Goal: Task Accomplishment & Management: Use online tool/utility

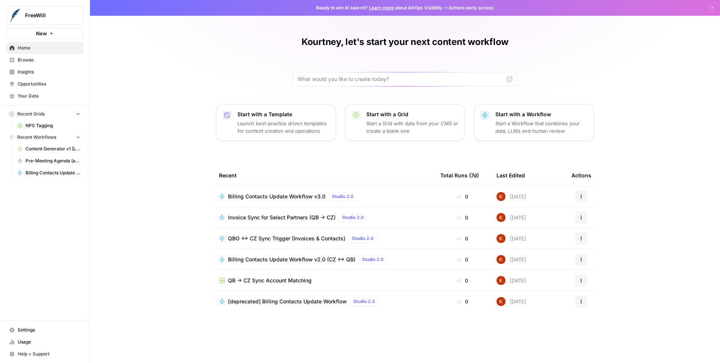
click at [35, 329] on span "Settings" at bounding box center [49, 330] width 63 height 7
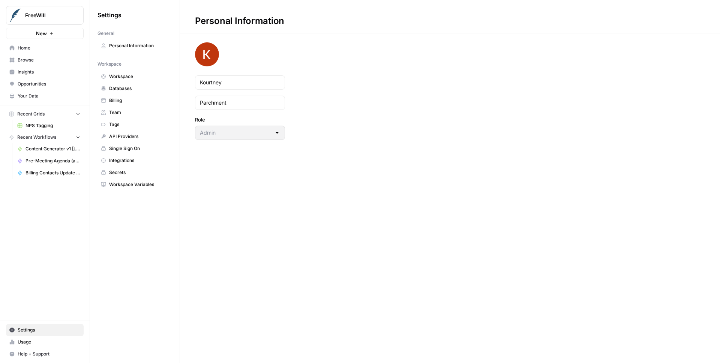
click at [130, 79] on span "Workspace" at bounding box center [139, 76] width 60 height 7
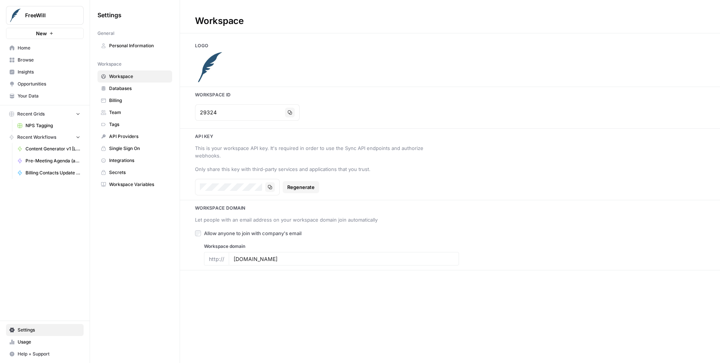
click at [120, 161] on span "Integrations" at bounding box center [139, 160] width 60 height 7
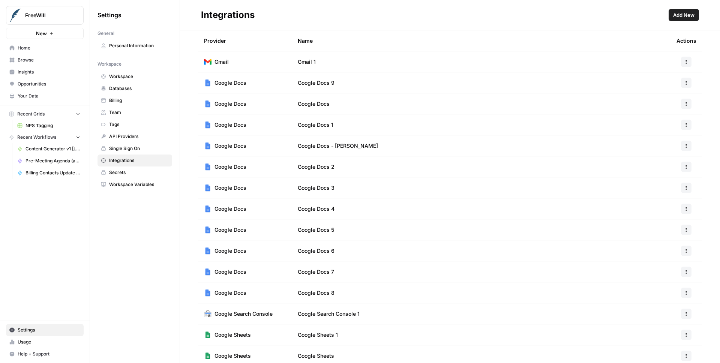
scroll to position [150, 0]
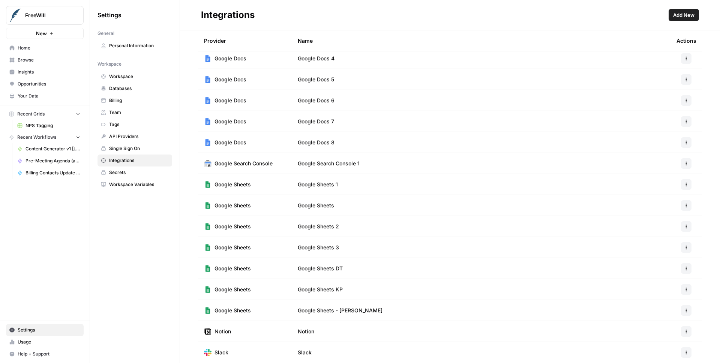
click at [684, 350] on icon "button" at bounding box center [686, 352] width 5 height 5
click at [653, 308] on span "Edit" at bounding box center [665, 309] width 24 height 8
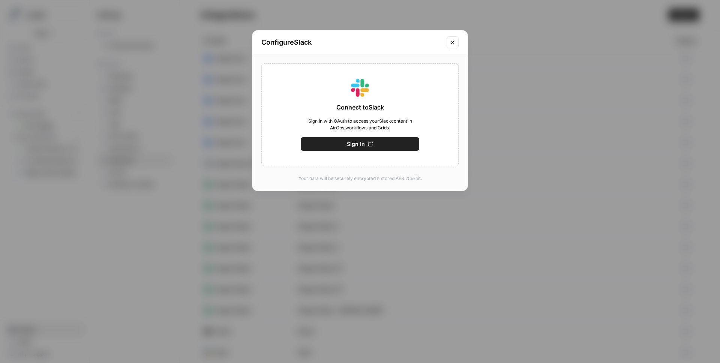
click at [453, 42] on icon "Close modal" at bounding box center [453, 42] width 6 height 6
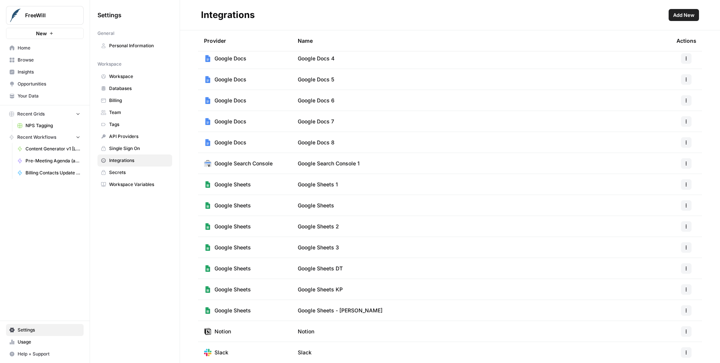
click at [684, 353] on icon "button" at bounding box center [686, 352] width 5 height 5
click at [122, 139] on span "API Providers" at bounding box center [139, 136] width 60 height 7
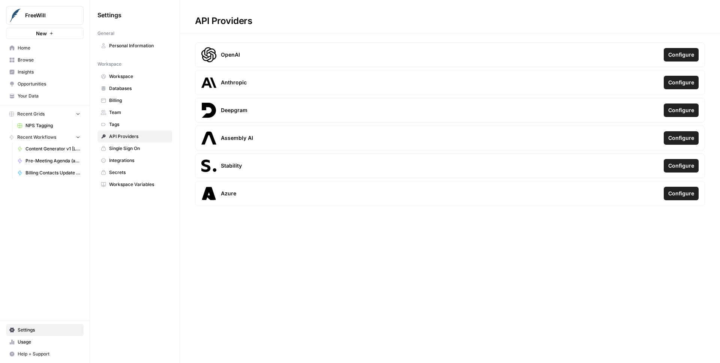
click at [123, 160] on span "Integrations" at bounding box center [139, 160] width 60 height 7
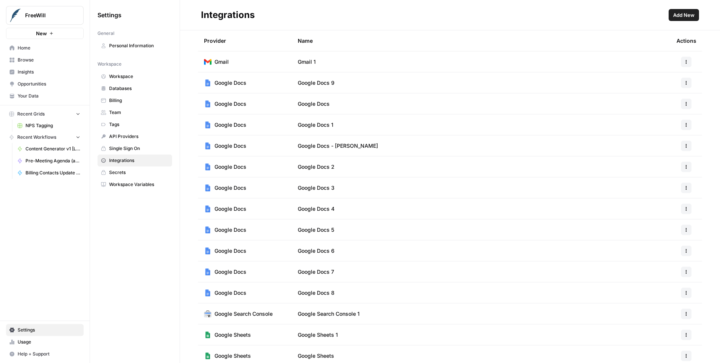
click at [129, 78] on span "Workspace" at bounding box center [139, 76] width 60 height 7
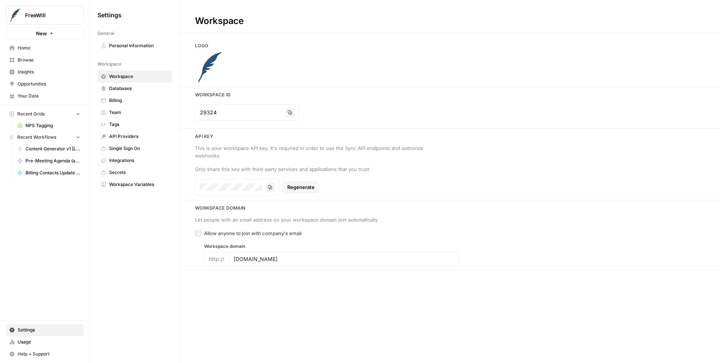
click at [113, 88] on span "Databases" at bounding box center [139, 88] width 60 height 7
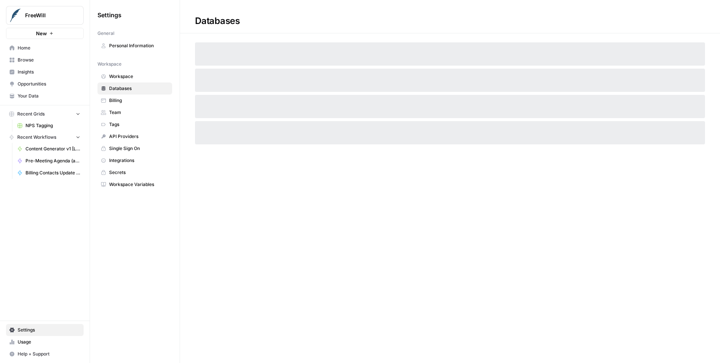
click at [116, 77] on span "Workspace" at bounding box center [139, 76] width 60 height 7
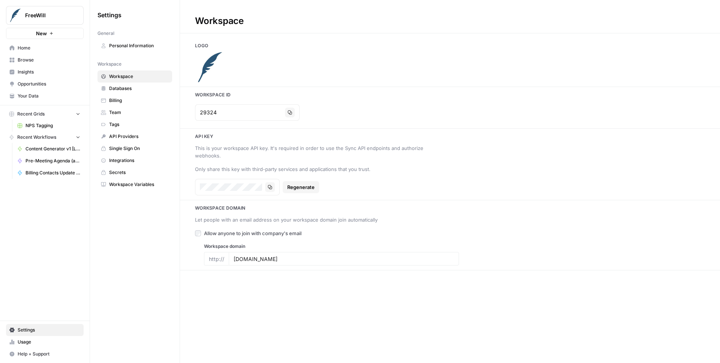
click at [122, 100] on span "Billing" at bounding box center [139, 100] width 60 height 7
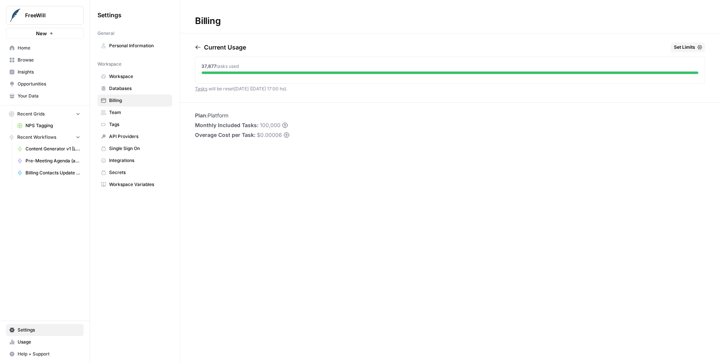
click at [112, 113] on span "Team" at bounding box center [139, 112] width 60 height 7
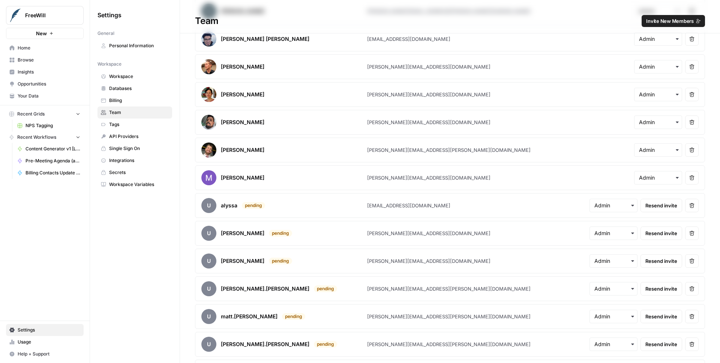
scroll to position [1595, 0]
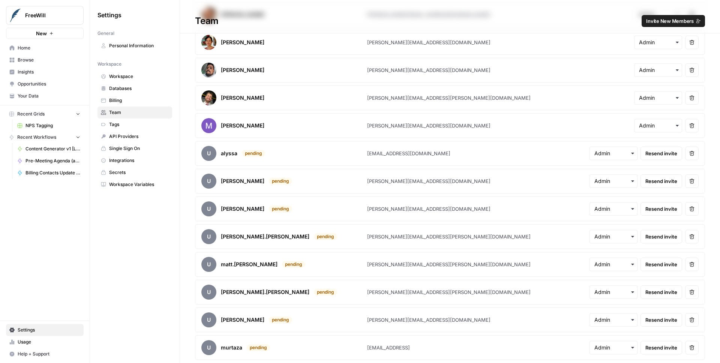
click at [114, 129] on link "Tags" at bounding box center [135, 125] width 75 height 12
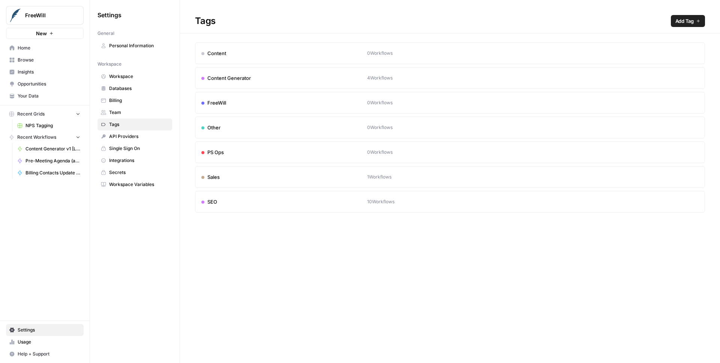
click at [117, 137] on span "API Providers" at bounding box center [139, 136] width 60 height 7
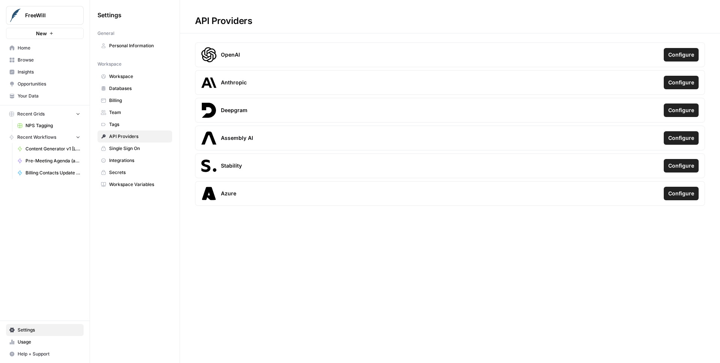
click at [123, 151] on span "Single Sign On" at bounding box center [139, 148] width 60 height 7
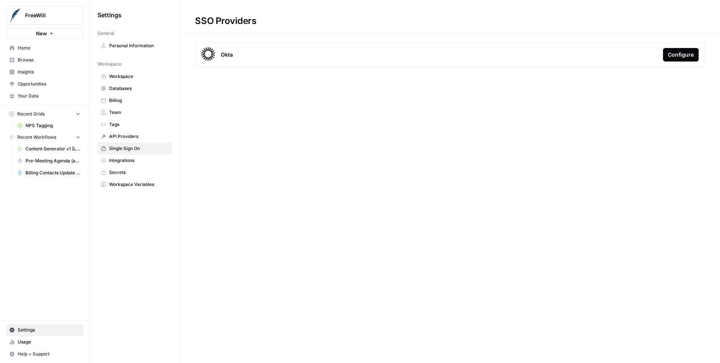
click at [124, 158] on span "Integrations" at bounding box center [139, 160] width 60 height 7
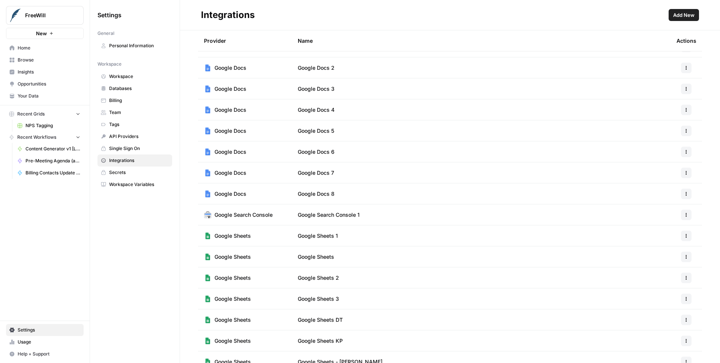
scroll to position [150, 0]
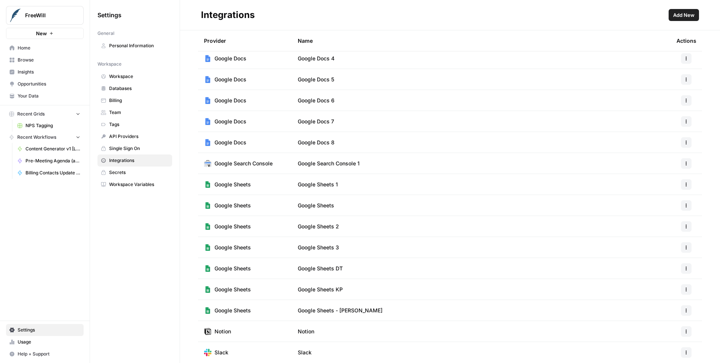
click at [684, 353] on icon "button" at bounding box center [686, 352] width 5 height 5
click at [116, 77] on span "Workspace" at bounding box center [139, 76] width 60 height 7
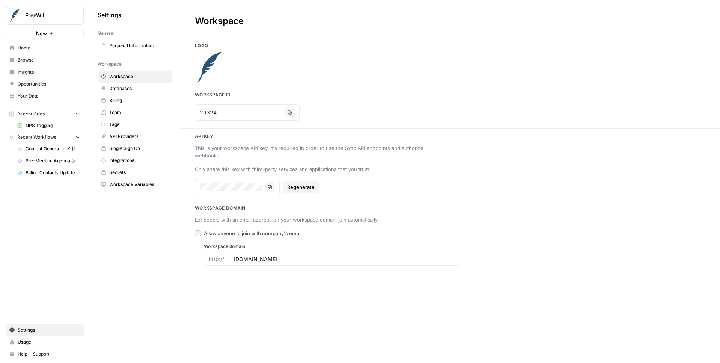
click at [132, 43] on span "Personal Information" at bounding box center [139, 45] width 60 height 7
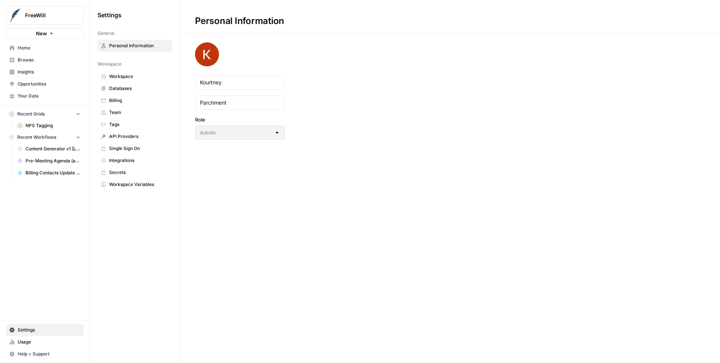
click at [126, 86] on span "Databases" at bounding box center [139, 88] width 60 height 7
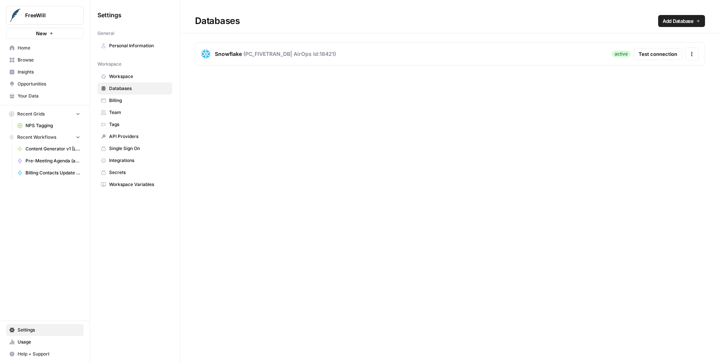
click at [122, 99] on span "Billing" at bounding box center [139, 100] width 60 height 7
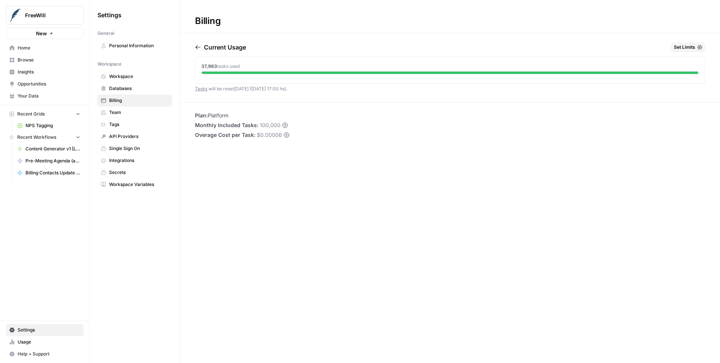
click at [123, 114] on span "Team" at bounding box center [139, 112] width 60 height 7
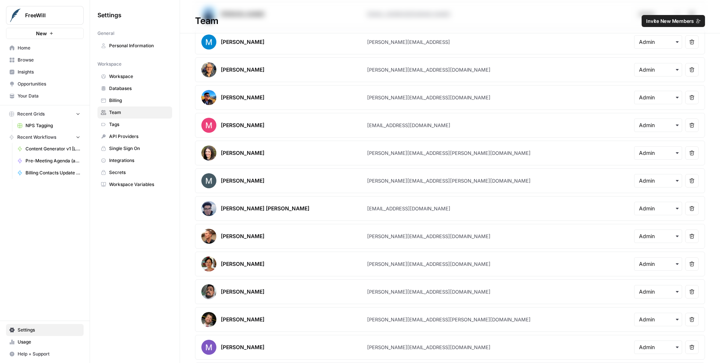
scroll to position [1595, 0]
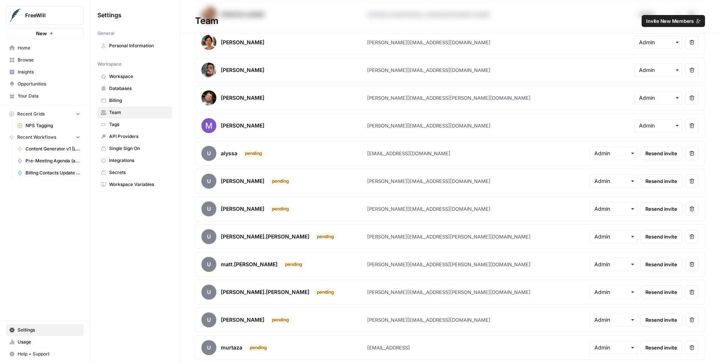
click at [124, 124] on span "Tags" at bounding box center [139, 124] width 60 height 7
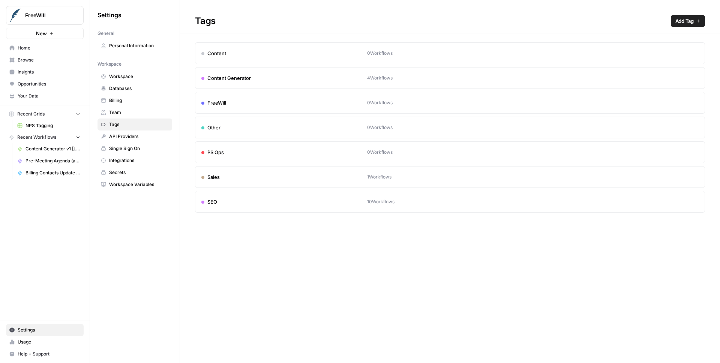
click at [123, 140] on link "API Providers" at bounding box center [135, 137] width 75 height 12
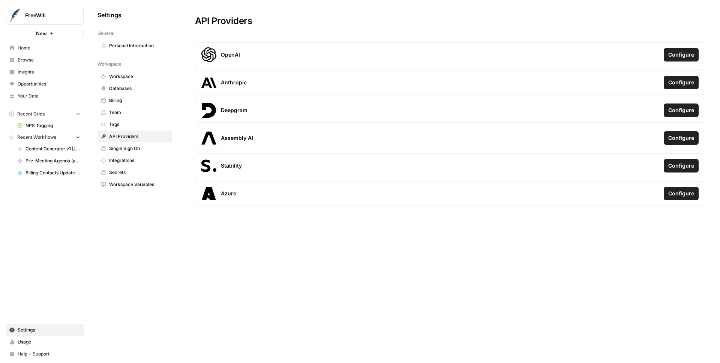
click at [137, 149] on span "Single Sign On" at bounding box center [139, 148] width 60 height 7
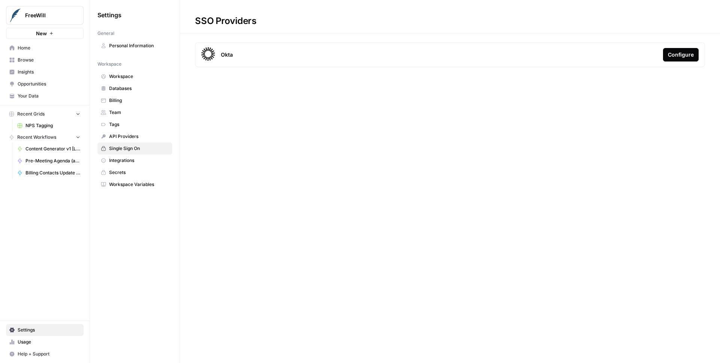
click at [131, 160] on span "Integrations" at bounding box center [139, 160] width 60 height 7
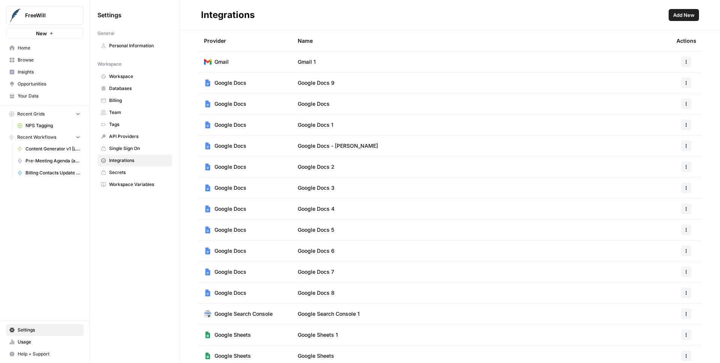
click at [20, 61] on span "Browse" at bounding box center [49, 60] width 63 height 7
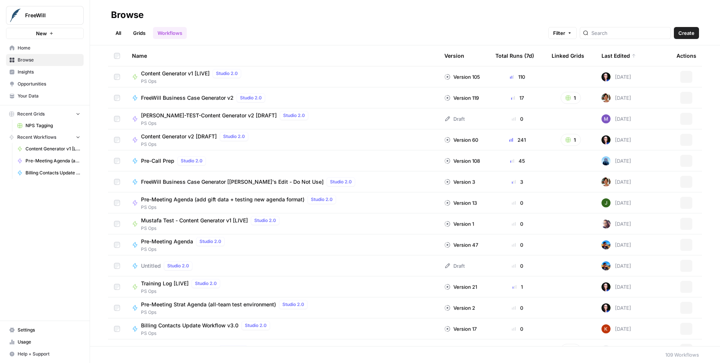
click at [21, 48] on span "Home" at bounding box center [49, 48] width 63 height 7
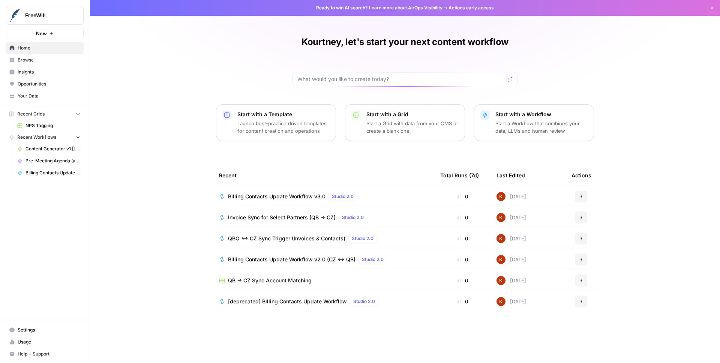
click at [276, 195] on span "Billing Contacts Update Workflow v3.0" at bounding box center [277, 197] width 98 height 8
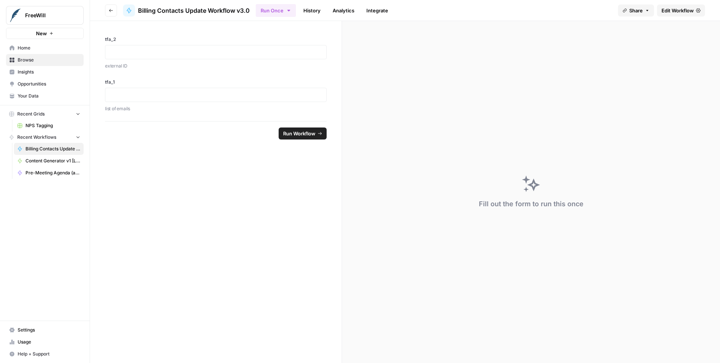
click at [312, 11] on link "History" at bounding box center [312, 11] width 26 height 12
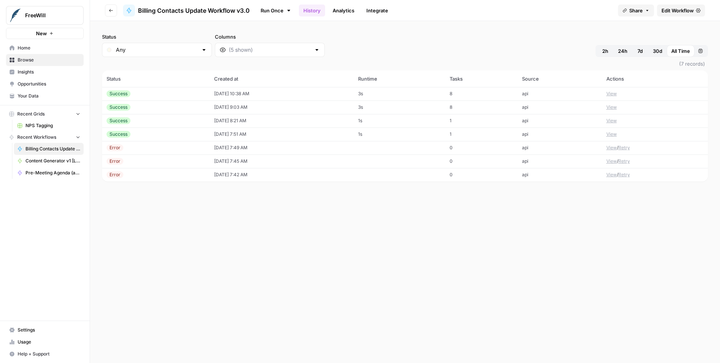
click at [377, 12] on link "Integrate" at bounding box center [377, 11] width 31 height 12
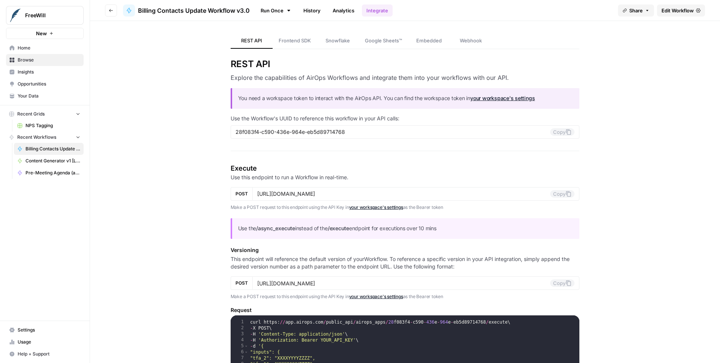
click at [675, 10] on span "Edit Workflow" at bounding box center [678, 11] width 32 height 8
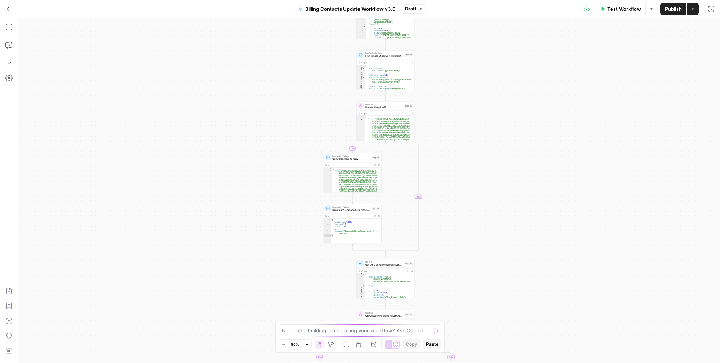
click at [8, 9] on icon "button" at bounding box center [8, 8] width 5 height 5
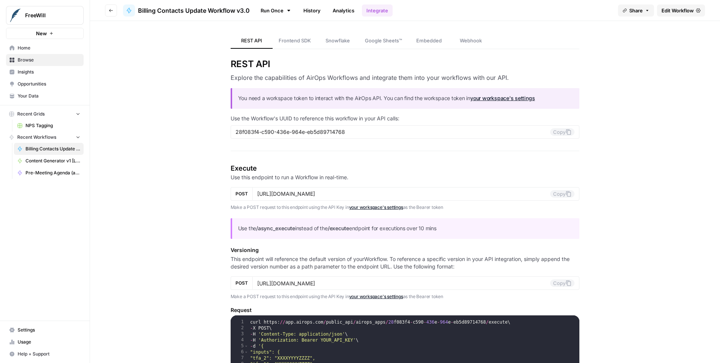
click at [289, 40] on span "Frontend SDK" at bounding box center [295, 41] width 32 height 8
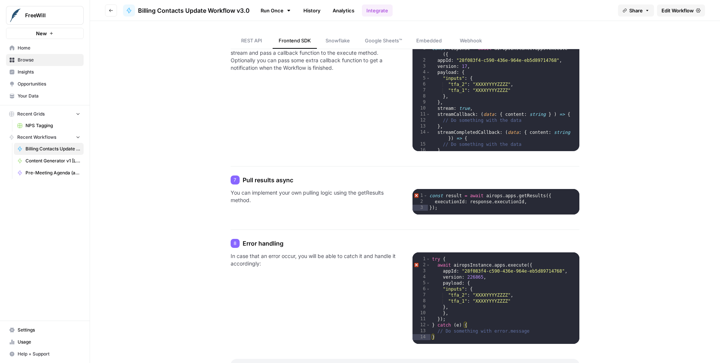
scroll to position [715, 0]
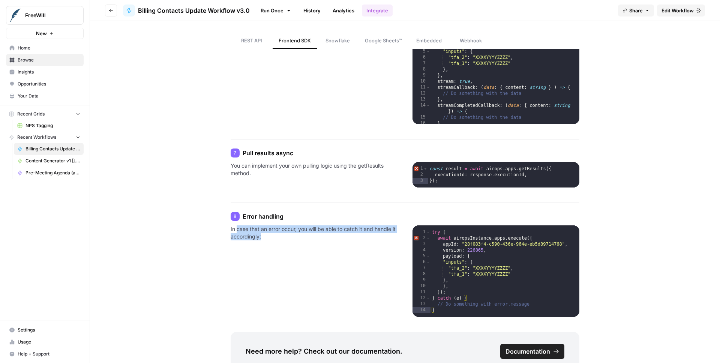
drag, startPoint x: 233, startPoint y: 231, endPoint x: 319, endPoint y: 235, distance: 85.6
click at [319, 235] on p "In case that an error occur, you will be able to catch it and handle it accordi…" at bounding box center [314, 271] width 167 height 92
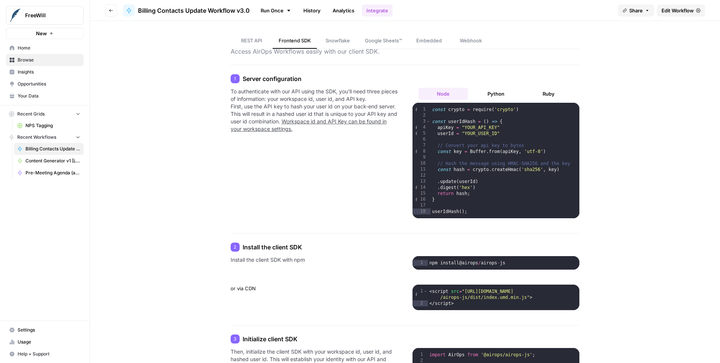
scroll to position [0, 0]
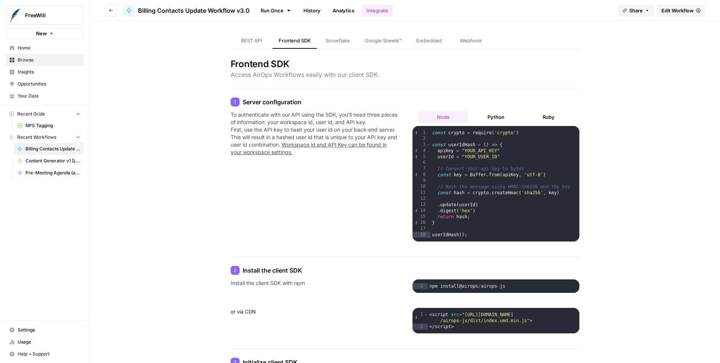
click at [679, 9] on span "Edit Workflow" at bounding box center [678, 11] width 32 height 8
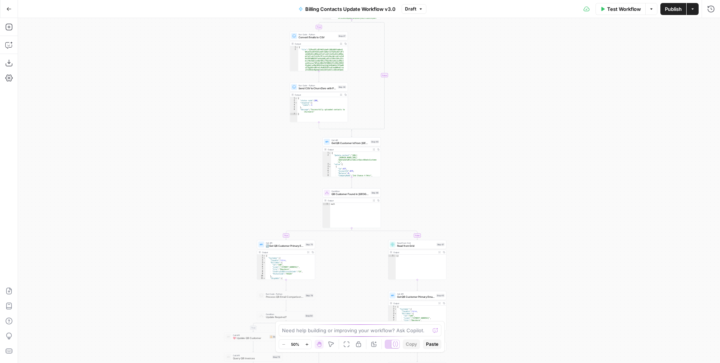
drag, startPoint x: 470, startPoint y: 253, endPoint x: 428, endPoint y: 96, distance: 162.9
click at [429, 97] on div "true false true false true false true false Workflow Set Inputs Inputs Read fro…" at bounding box center [369, 190] width 702 height 345
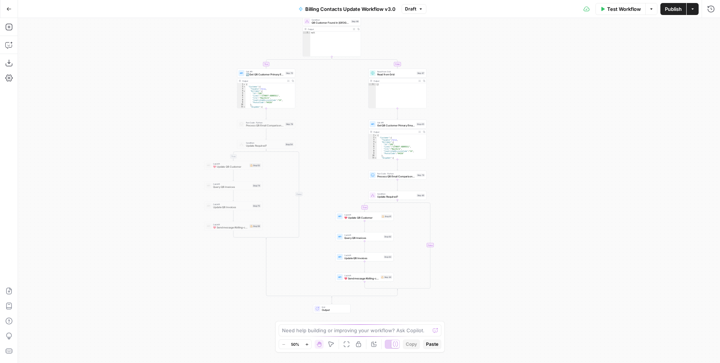
drag, startPoint x: 516, startPoint y: 221, endPoint x: 505, endPoint y: 81, distance: 139.6
click at [502, 72] on div "true false true false true false true false Workflow Set Inputs Inputs Read fro…" at bounding box center [369, 190] width 702 height 345
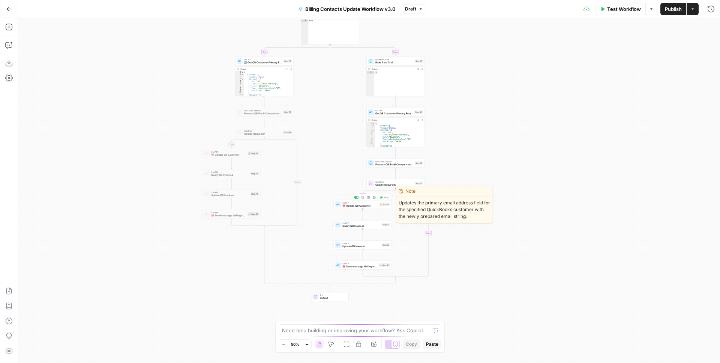
click at [355, 198] on div at bounding box center [356, 197] width 5 height 3
click at [355, 198] on div at bounding box center [355, 198] width 2 height 2
click at [369, 205] on span "💖 Update QB Customer" at bounding box center [359, 206] width 35 height 4
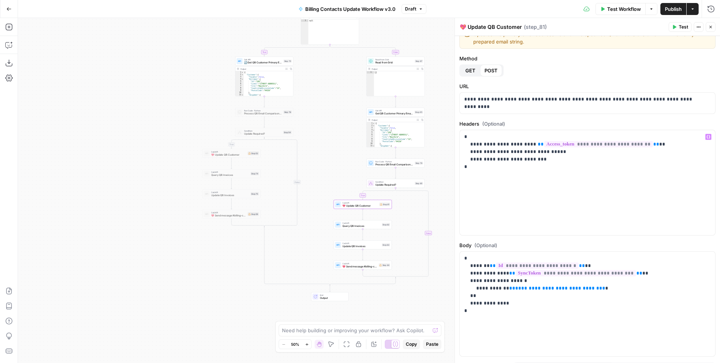
scroll to position [23, 0]
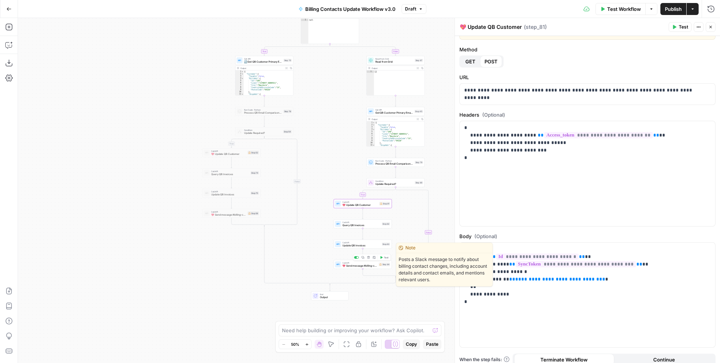
click at [360, 265] on span "💖 Send message #billing-contact-updates" at bounding box center [359, 266] width 35 height 4
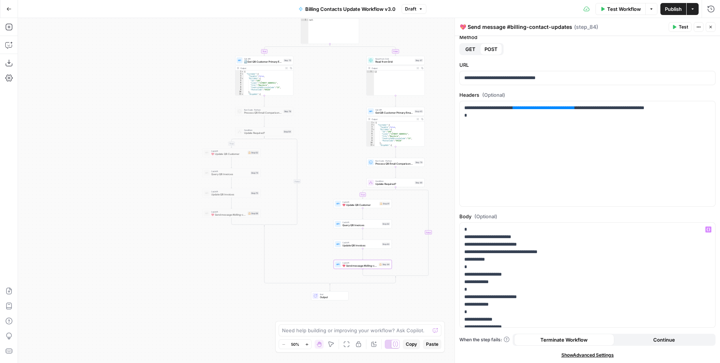
scroll to position [2, 0]
drag, startPoint x: 499, startPoint y: 236, endPoint x: 534, endPoint y: 236, distance: 34.9
drag, startPoint x: 530, startPoint y: 244, endPoint x: 503, endPoint y: 244, distance: 26.6
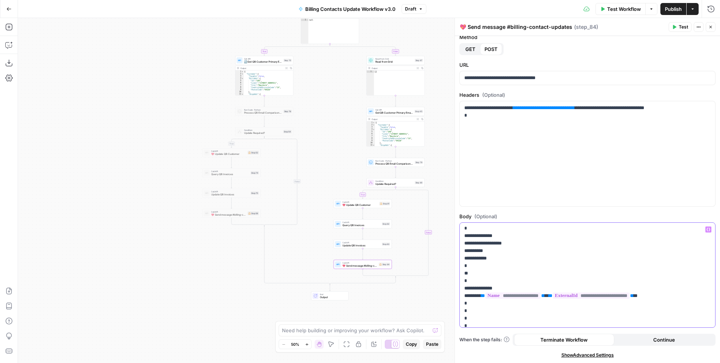
scroll to position [63, 0]
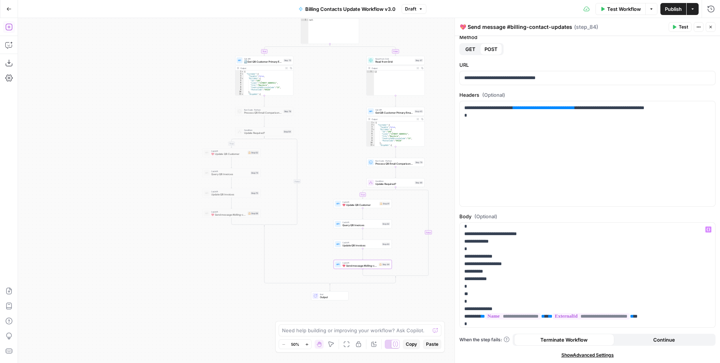
click at [8, 8] on icon "button" at bounding box center [8, 8] width 5 height 5
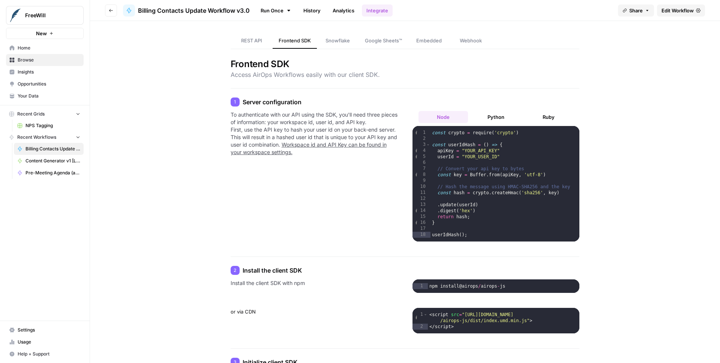
click at [23, 48] on span "Home" at bounding box center [49, 48] width 63 height 7
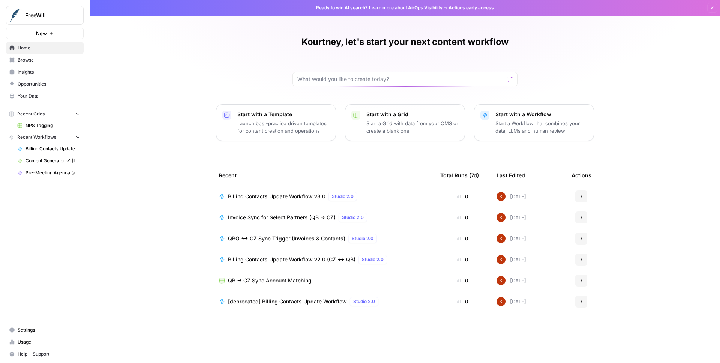
click at [269, 261] on span "Billing Contacts Update Workflow v2.0 (CZ <-> QB)" at bounding box center [292, 260] width 128 height 8
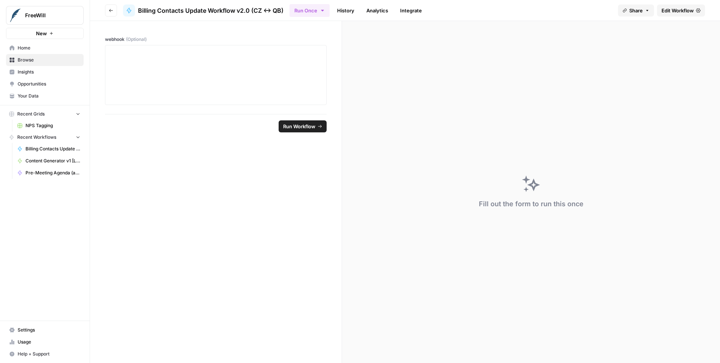
click at [347, 12] on link "History" at bounding box center [346, 11] width 26 height 12
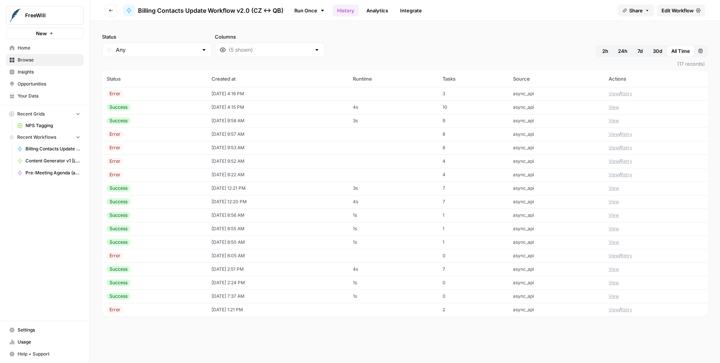
click at [21, 49] on span "Home" at bounding box center [49, 48] width 63 height 7
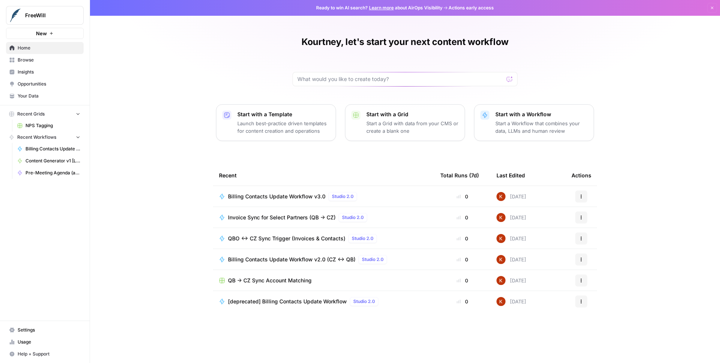
click at [24, 62] on span "Browse" at bounding box center [49, 60] width 63 height 7
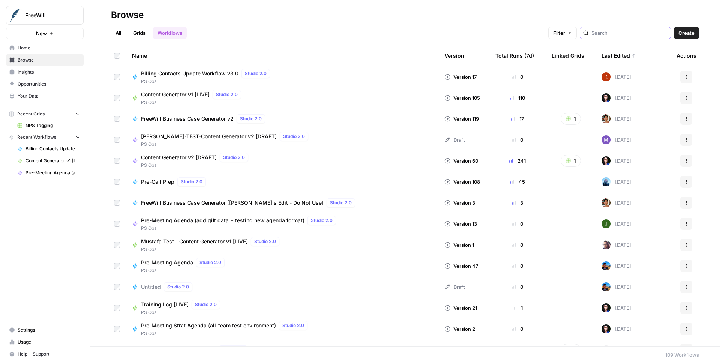
click at [619, 34] on input "search" at bounding box center [630, 33] width 76 height 8
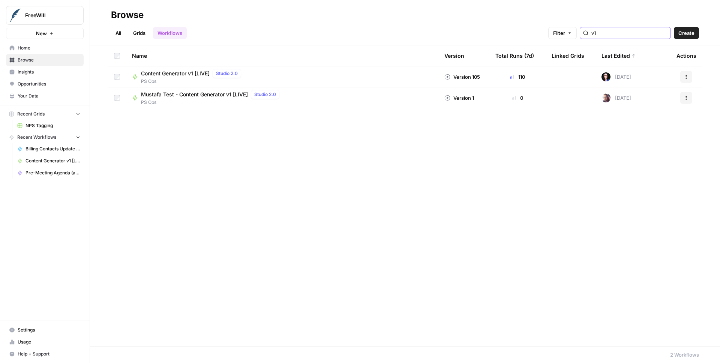
click at [622, 33] on input "v1" at bounding box center [630, 33] width 76 height 8
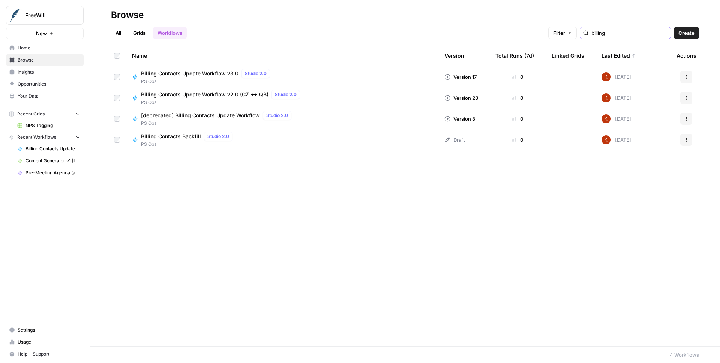
type input "billing"
click at [180, 116] on span "[deprecated] Billing Contacts Update Workflow" at bounding box center [200, 116] width 119 height 8
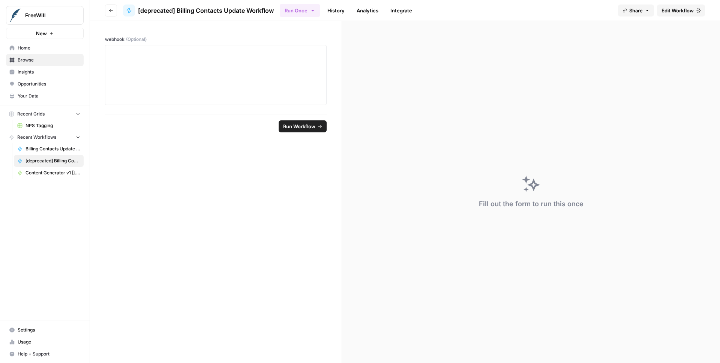
click at [682, 11] on span "Edit Workflow" at bounding box center [678, 11] width 32 height 8
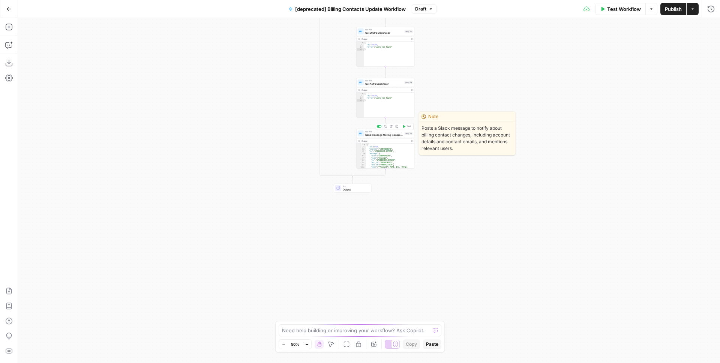
click at [380, 135] on span "Send message #billing-contact-updates" at bounding box center [384, 135] width 38 height 4
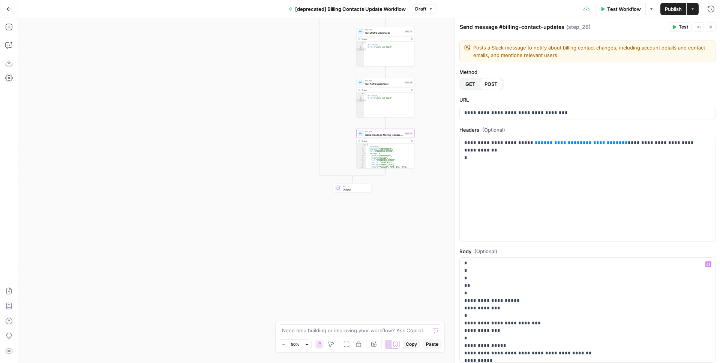
scroll to position [571, 0]
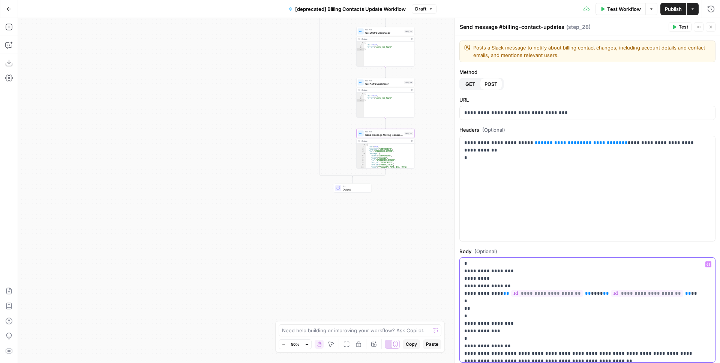
click at [541, 295] on span "**********" at bounding box center [547, 293] width 72 height 6
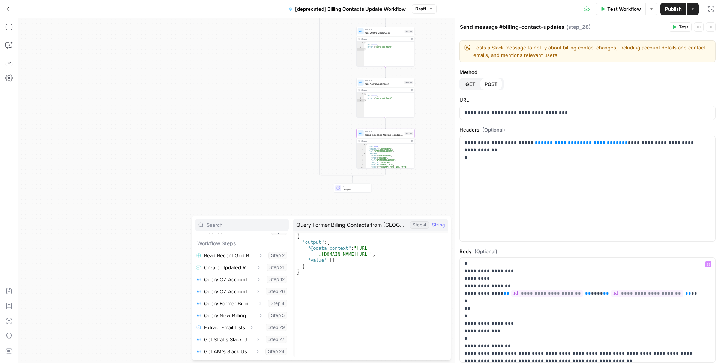
scroll to position [20, 0]
click at [250, 179] on div "false true Workflow Set Inputs Inputs Read from Grid Read Recent Grid Record St…" at bounding box center [369, 190] width 702 height 345
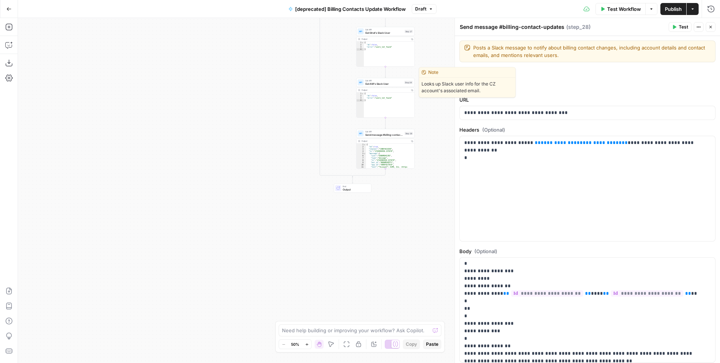
click at [377, 83] on span "Get AM's Slack User" at bounding box center [384, 84] width 38 height 4
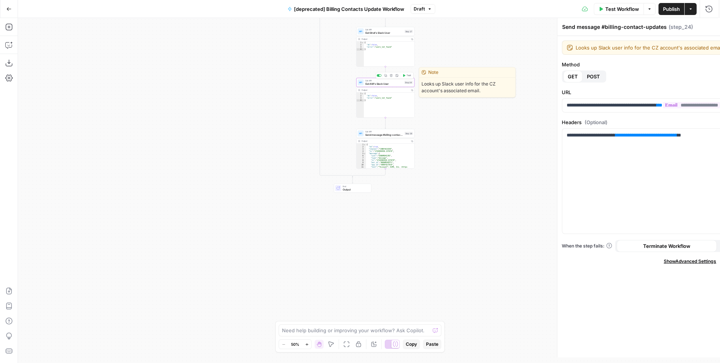
type textarea "Get AM's Slack User"
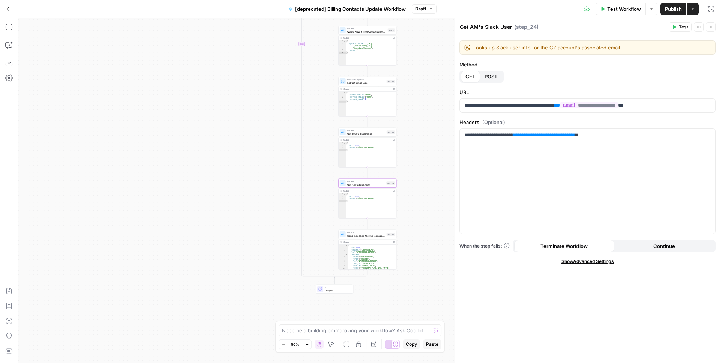
drag, startPoint x: 434, startPoint y: 135, endPoint x: 414, endPoint y: 242, distance: 108.6
click at [414, 243] on div "false true Workflow Set Inputs Inputs Read from Grid Read Recent Grid Record St…" at bounding box center [369, 190] width 702 height 345
